Goal: Task Accomplishment & Management: Use online tool/utility

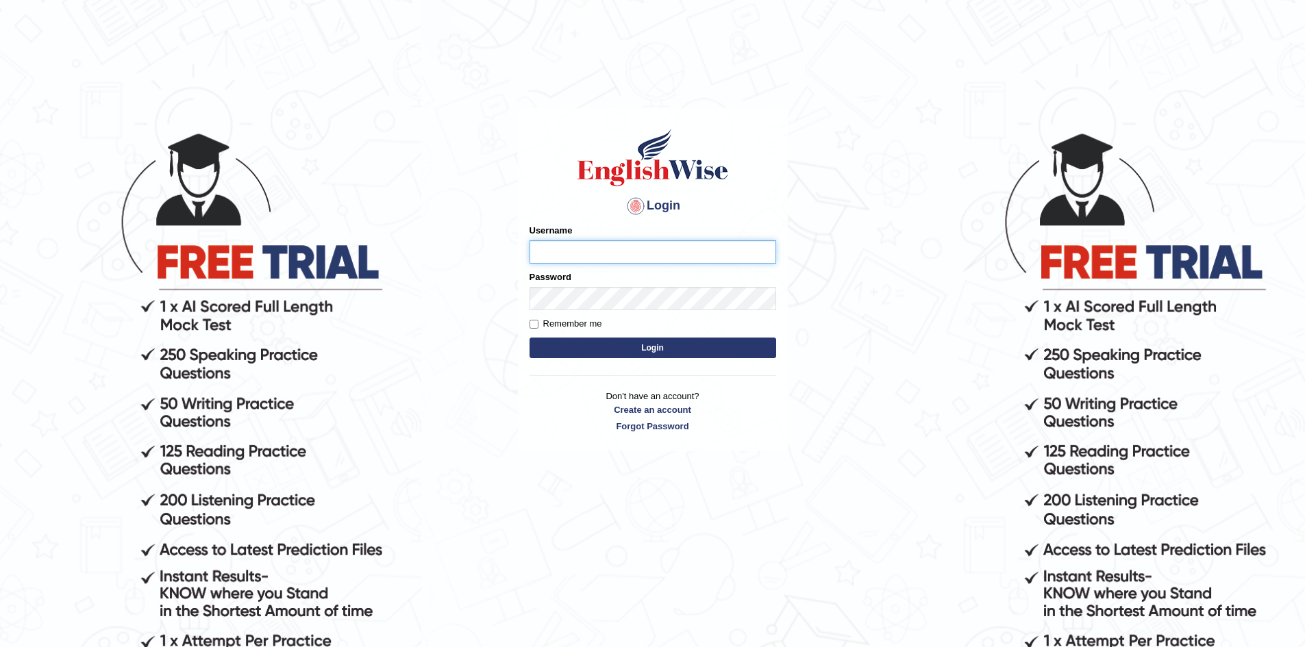
paste input "Talentededucation"
type input "Talentededucation"
click at [620, 316] on form "Please fix the following errors: Username Talentededucation Password Remember m…" at bounding box center [653, 293] width 247 height 138
click at [643, 343] on button "Login" at bounding box center [653, 348] width 247 height 21
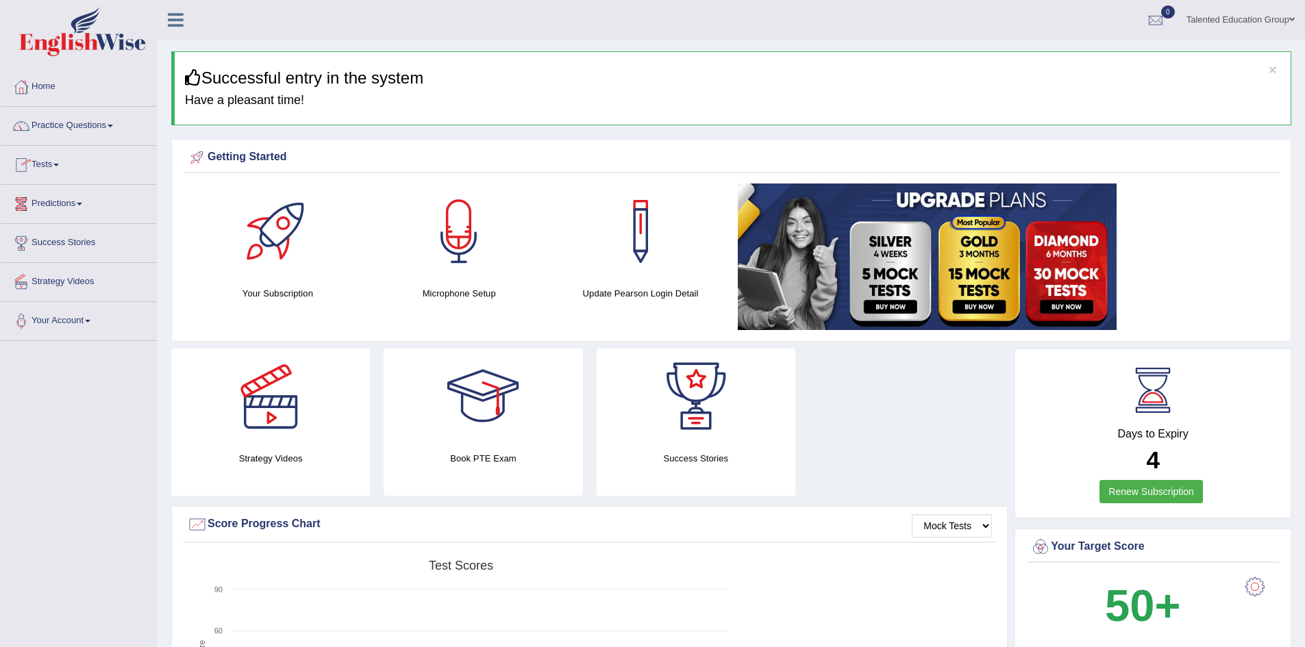
click at [59, 165] on span at bounding box center [55, 165] width 5 height 3
click at [86, 217] on link "Take Mock Test" at bounding box center [89, 221] width 128 height 25
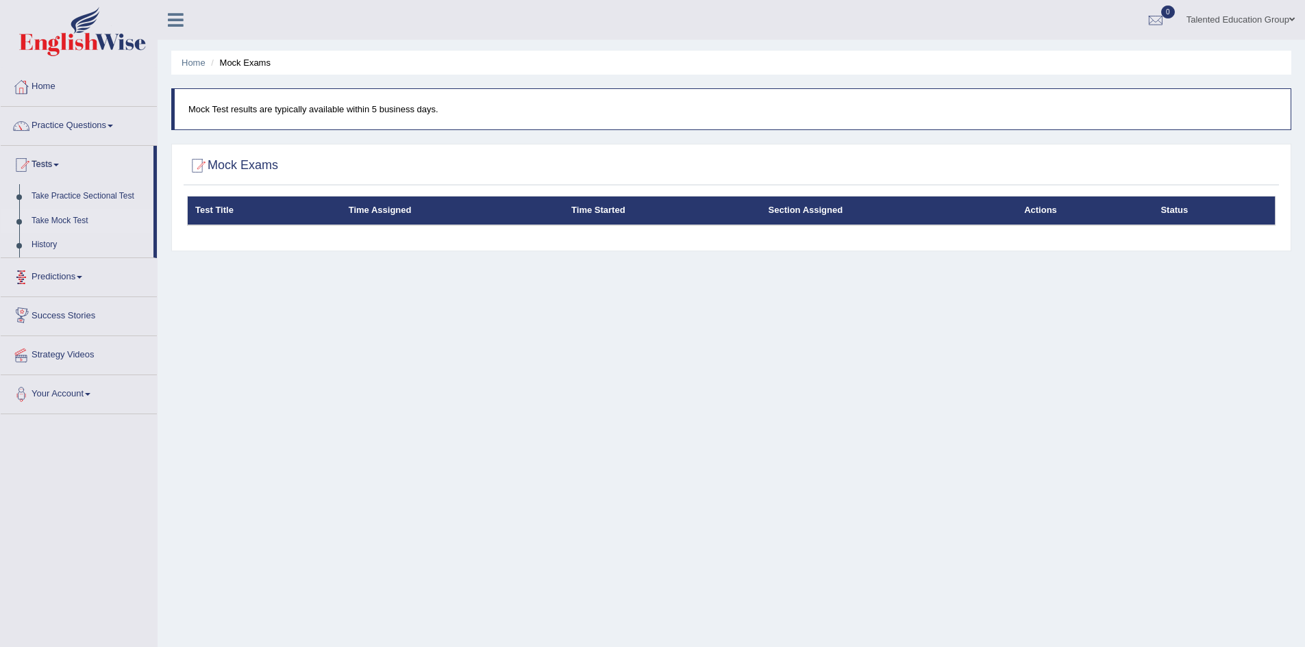
click at [317, 223] on th "Test Title" at bounding box center [264, 211] width 153 height 29
drag, startPoint x: 430, startPoint y: 210, endPoint x: 520, endPoint y: 226, distance: 91.2
click at [435, 211] on th "Time Assigned" at bounding box center [452, 211] width 223 height 29
drag, startPoint x: 520, startPoint y: 226, endPoint x: 667, endPoint y: 240, distance: 148.0
click at [548, 234] on div "Test Title Time Assigned Time Started Section Assigned Actions Status" at bounding box center [731, 220] width 1095 height 48
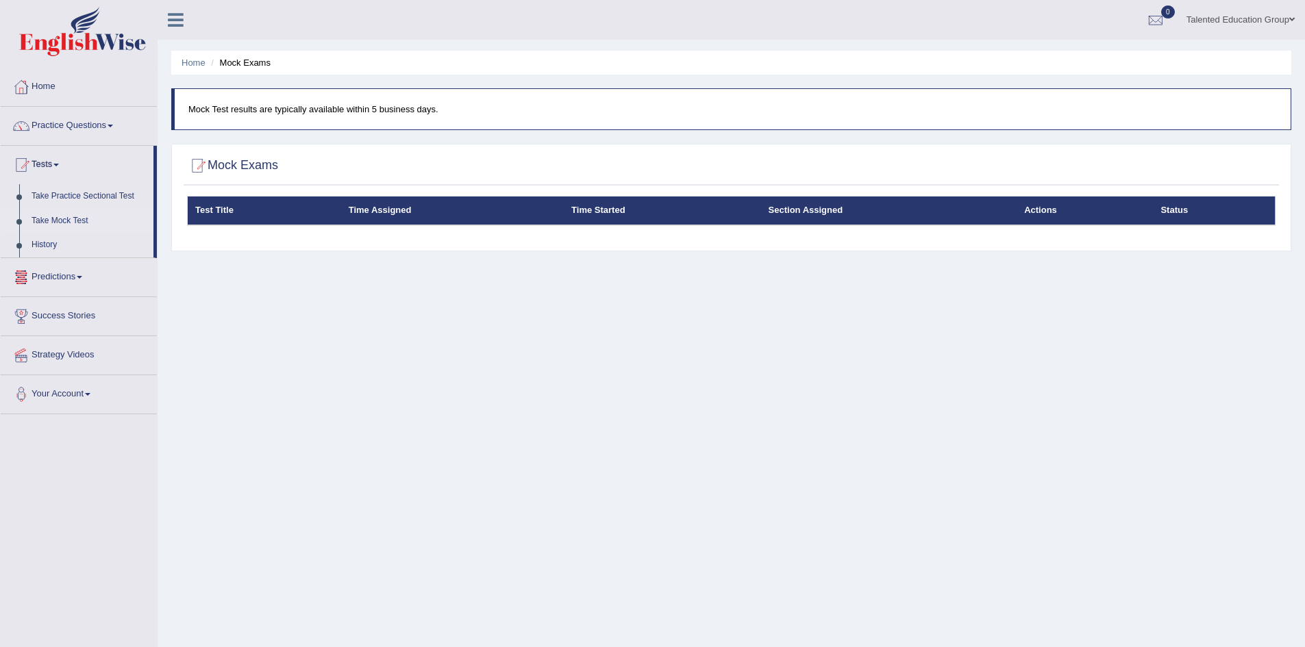
click at [730, 238] on div "Test Title Time Assigned Time Started Section Assigned Actions Status" at bounding box center [731, 220] width 1095 height 48
click at [919, 259] on div "Home Mock Exams Mock Test results are typically available within 5 business day…" at bounding box center [732, 342] width 1148 height 685
drag, startPoint x: 1040, startPoint y: 264, endPoint x: 1166, endPoint y: 263, distance: 126.1
click at [1083, 267] on div "Home Mock Exams Mock Test results are typically available within 5 business day…" at bounding box center [732, 342] width 1148 height 685
drag, startPoint x: 1000, startPoint y: 236, endPoint x: 534, endPoint y: 244, distance: 465.2
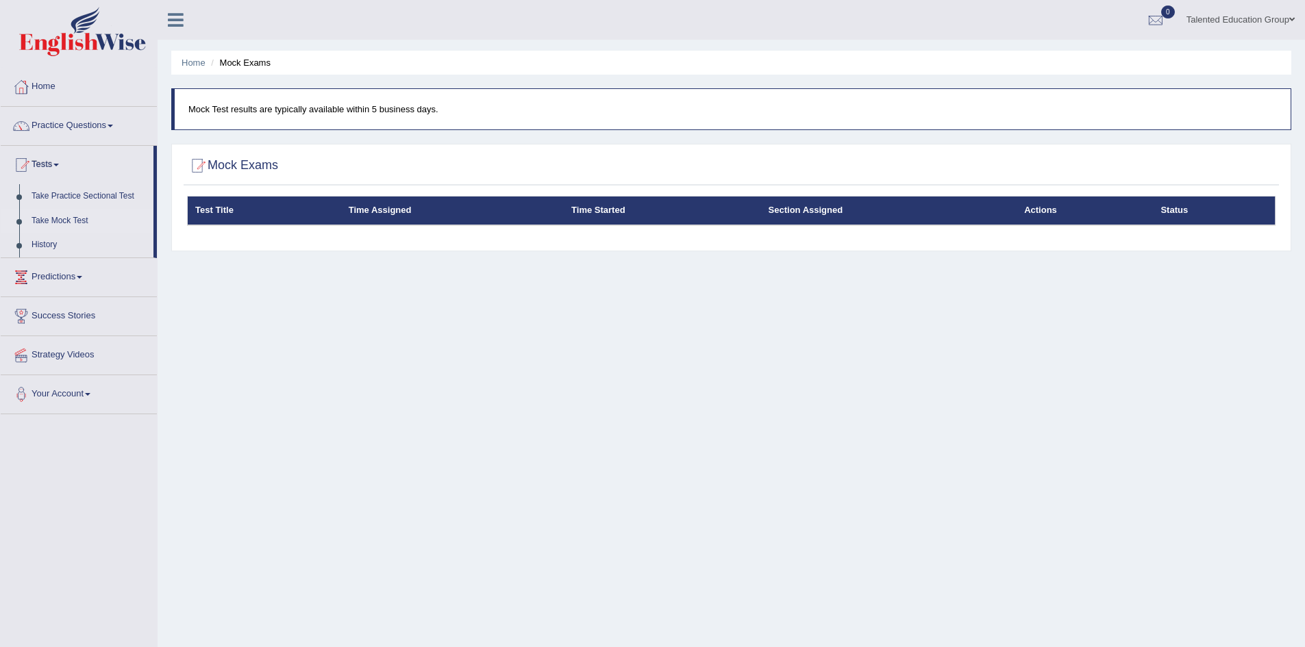
click at [619, 251] on div "Mock Exams Test Title Time Assigned Time Started Section Assigned Actions Status" at bounding box center [731, 198] width 1120 height 108
click at [352, 164] on div at bounding box center [731, 166] width 1089 height 28
click at [416, 112] on p "Mock Test results are typically available within 5 business days." at bounding box center [732, 109] width 1089 height 13
